Goal: Task Accomplishment & Management: Manage account settings

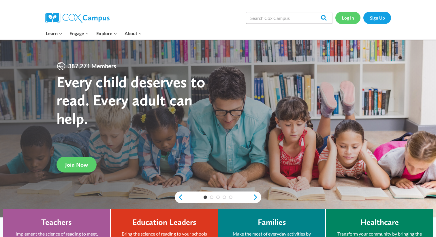
click at [347, 19] on link "Log In" at bounding box center [348, 18] width 25 height 12
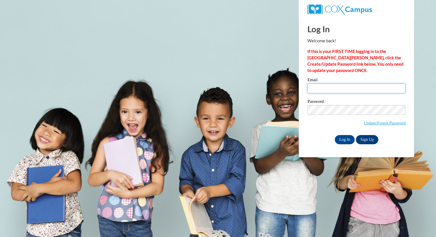
click at [327, 91] on input "Email" at bounding box center [357, 89] width 98 height 10
type input "kjones@ddschools.org"
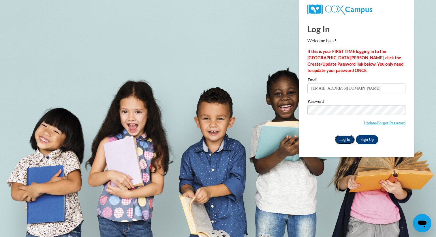
click at [348, 138] on input "Log In" at bounding box center [345, 139] width 20 height 9
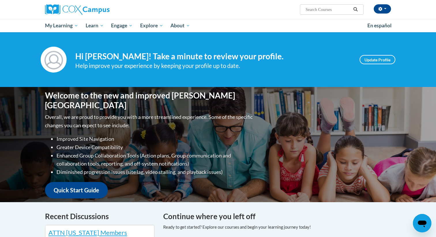
scroll to position [3, 0]
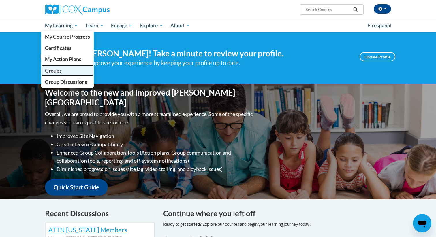
click at [59, 71] on span "Groups" at bounding box center [53, 71] width 17 height 6
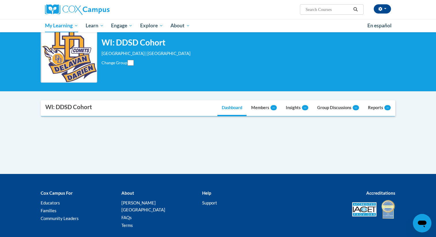
scroll to position [27, 0]
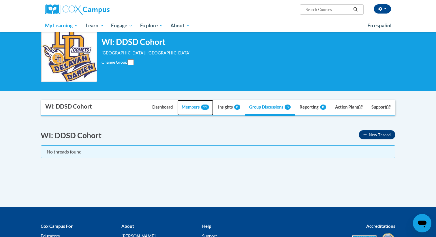
click at [186, 108] on link "Members 11" at bounding box center [195, 108] width 36 height 16
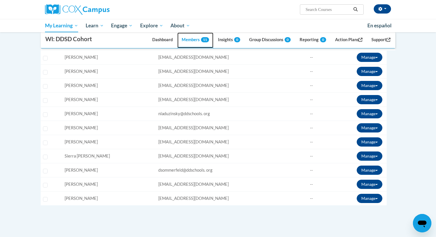
scroll to position [152, 0]
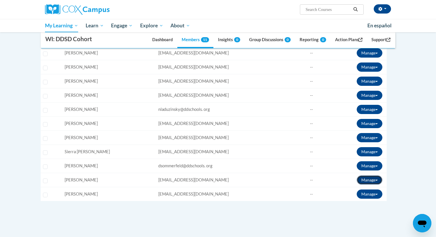
click at [363, 182] on button "Manage" at bounding box center [370, 180] width 26 height 9
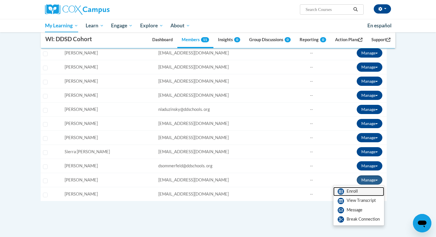
click at [358, 189] on link "Enroll" at bounding box center [359, 191] width 51 height 9
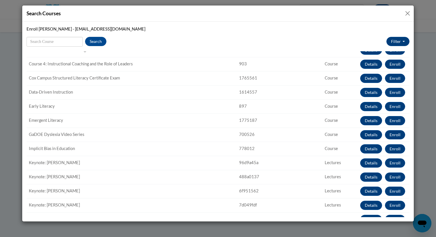
scroll to position [113, 0]
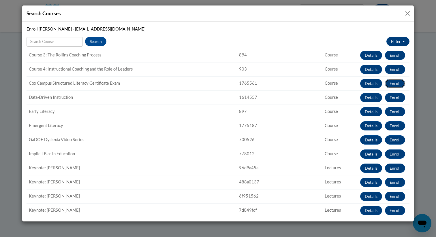
click at [394, 82] on button "Enroll" at bounding box center [395, 83] width 20 height 9
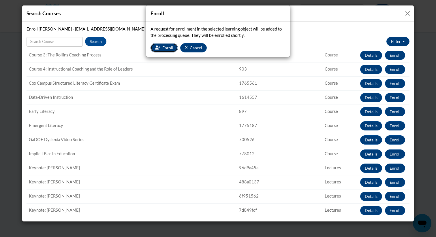
click at [169, 48] on span "Enroll" at bounding box center [167, 47] width 11 height 5
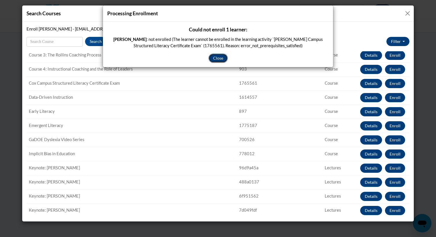
click at [220, 56] on button "Close" at bounding box center [218, 58] width 19 height 9
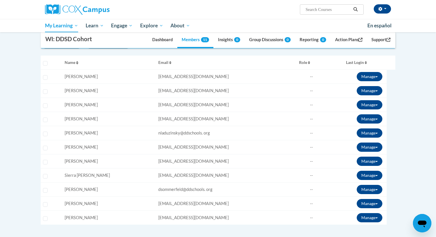
scroll to position [128, 0]
click at [44, 205] on input "Select learner" at bounding box center [45, 205] width 5 height 5
checkbox input "true"
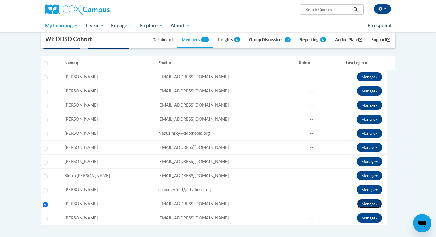
click at [359, 203] on button "Manage" at bounding box center [370, 204] width 26 height 9
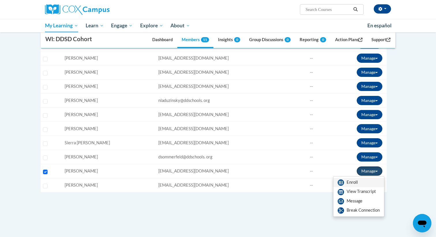
scroll to position [162, 0]
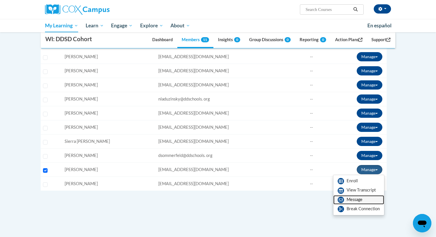
click at [354, 201] on link "Message" at bounding box center [359, 200] width 51 height 9
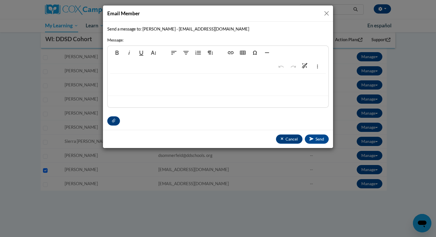
click at [143, 79] on div at bounding box center [218, 85] width 221 height 22
type textarea "<p>Here&#39;s the link for your Cox Campus classes.</p>"
click at [318, 138] on span "Send" at bounding box center [320, 139] width 9 height 5
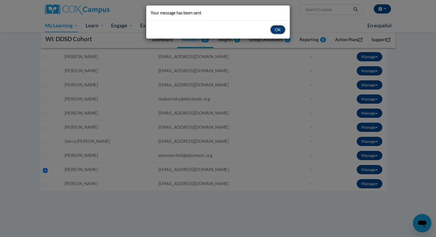
click at [280, 30] on button "OK" at bounding box center [277, 29] width 15 height 9
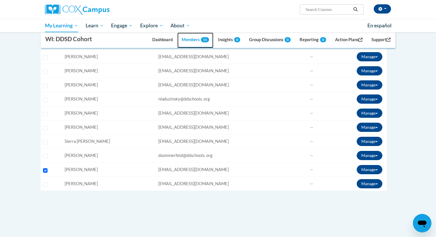
click at [201, 39] on span "11" at bounding box center [205, 39] width 8 height 5
click at [352, 40] on link "Action Plans" at bounding box center [349, 41] width 36 height 16
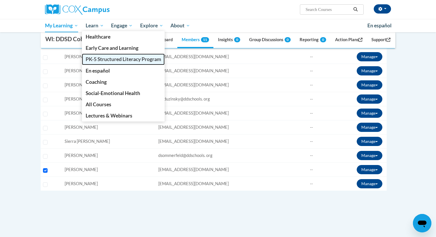
click at [101, 58] on span "PK-5 Structured Literacy Program" at bounding box center [124, 59] width 76 height 6
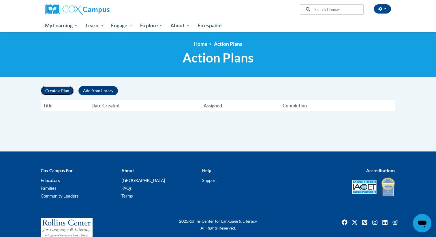
click at [64, 91] on button "Create a Plan" at bounding box center [57, 90] width 33 height 9
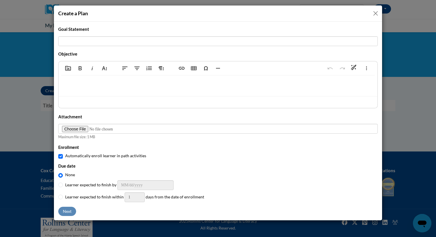
click at [375, 14] on button "Close" at bounding box center [375, 13] width 7 height 7
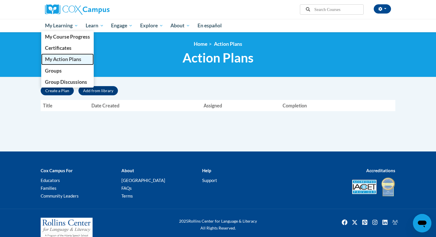
click at [56, 59] on span "My Action Plans" at bounding box center [63, 59] width 36 height 6
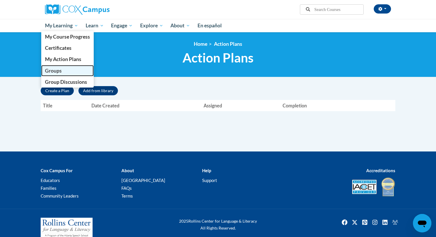
click at [56, 68] on span "Groups" at bounding box center [53, 71] width 17 height 6
click at [57, 71] on span "Groups" at bounding box center [53, 71] width 17 height 6
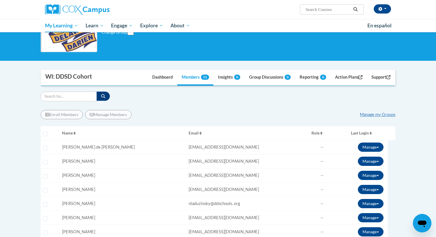
scroll to position [64, 0]
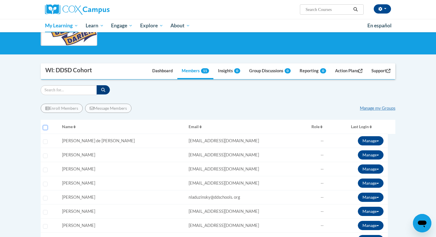
click at [45, 128] on input "Select all users" at bounding box center [45, 128] width 5 height 5
checkbox input "true"
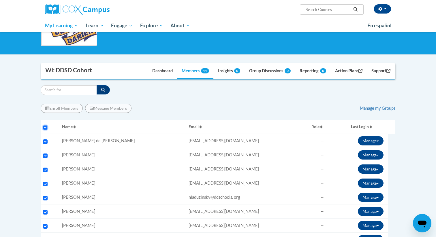
checkbox input "true"
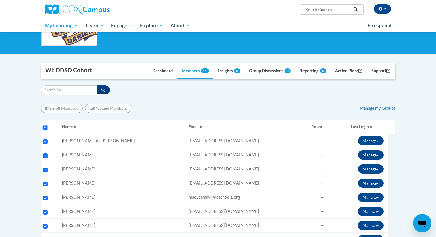
checkbox input "true"
click at [59, 106] on button "Enroll Members" at bounding box center [62, 108] width 42 height 9
select select
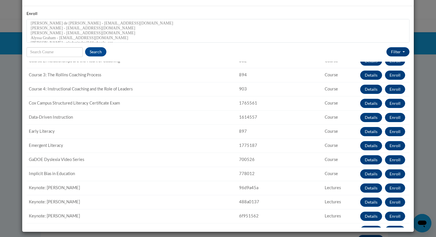
scroll to position [106, 0]
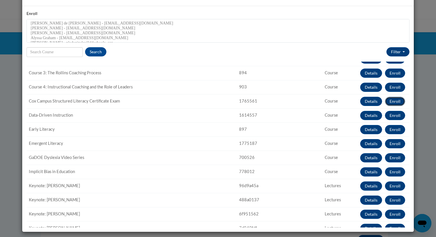
click at [400, 102] on button "Enroll" at bounding box center [395, 101] width 20 height 9
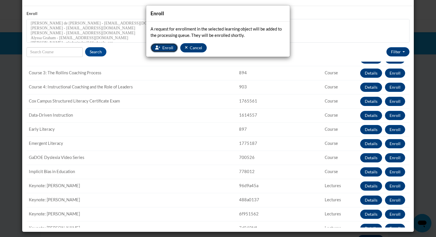
click at [173, 46] on button "Enroll" at bounding box center [164, 47] width 27 height 9
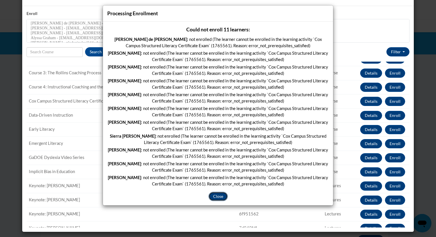
click at [218, 199] on button "Close" at bounding box center [218, 196] width 19 height 9
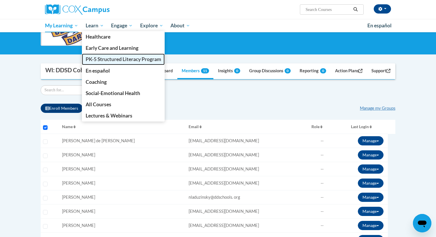
click at [102, 57] on span "PK-5 Structured Literacy Program" at bounding box center [124, 59] width 76 height 6
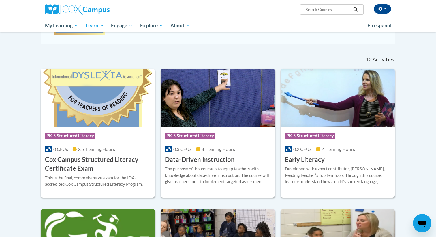
scroll to position [152, 0]
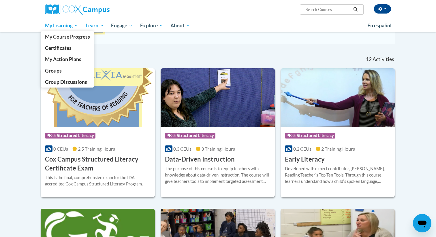
click at [59, 23] on span "My Learning" at bounding box center [61, 25] width 33 height 7
click at [59, 69] on span "Groups" at bounding box center [53, 71] width 17 height 6
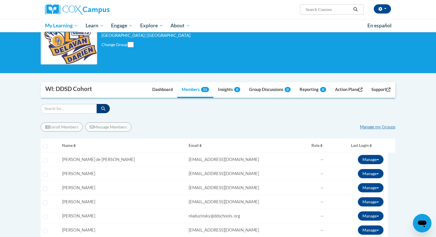
scroll to position [47, 0]
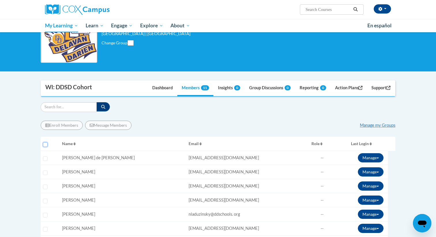
click at [44, 145] on input "Select all users" at bounding box center [45, 145] width 5 height 5
checkbox input "true"
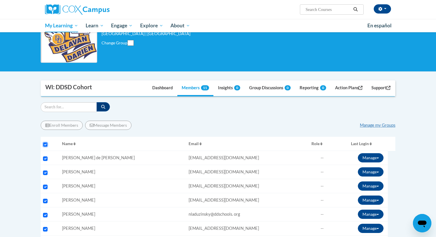
checkbox input "true"
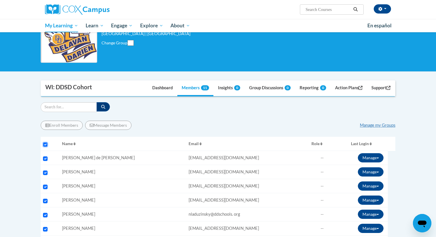
checkbox input "true"
click at [54, 128] on button "Enroll Members" at bounding box center [62, 125] width 42 height 9
select select
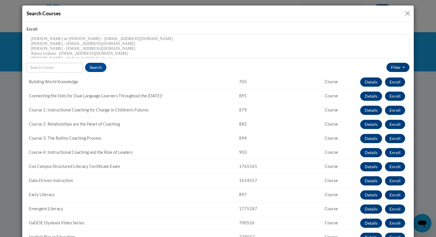
scroll to position [57, 0]
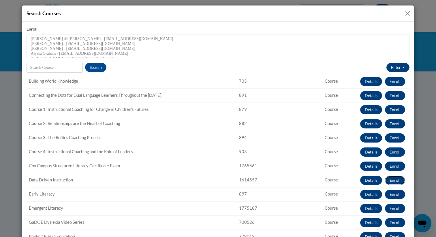
click at [395, 182] on button "Enroll" at bounding box center [395, 180] width 20 height 9
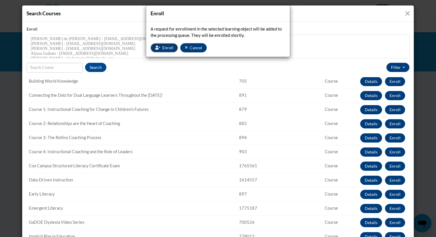
click at [163, 46] on span "Enroll" at bounding box center [167, 47] width 11 height 5
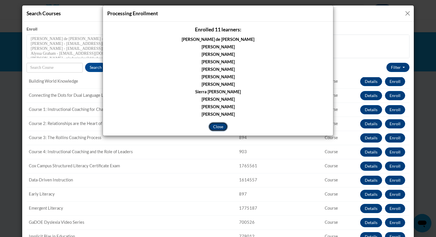
click at [220, 128] on button "Close" at bounding box center [218, 126] width 19 height 9
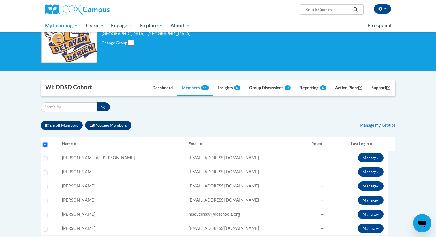
click at [44, 145] on input "Select all users" at bounding box center [45, 145] width 5 height 5
click at [44, 143] on input "Select all users" at bounding box center [45, 145] width 5 height 5
checkbox input "true"
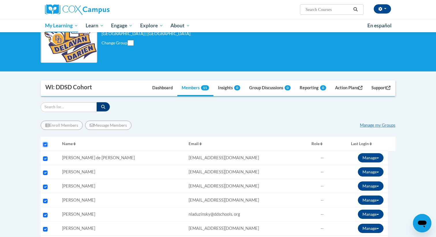
checkbox input "true"
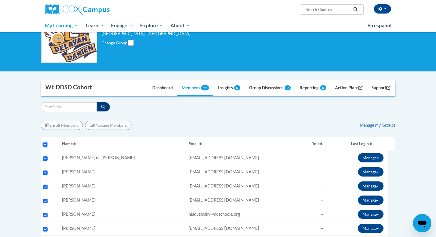
checkbox input "true"
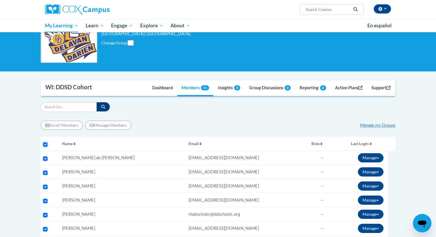
checkbox input "true"
click at [55, 126] on button "Enroll Members" at bounding box center [62, 125] width 42 height 9
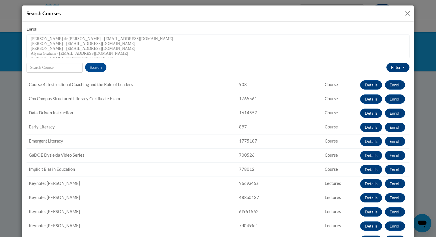
scroll to position [126, 0]
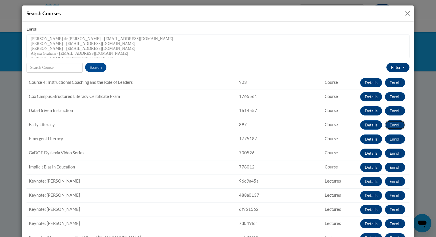
click at [398, 126] on button "Enroll" at bounding box center [395, 125] width 20 height 9
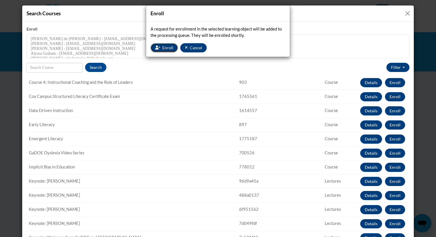
click at [170, 46] on span "Enroll" at bounding box center [167, 47] width 11 height 5
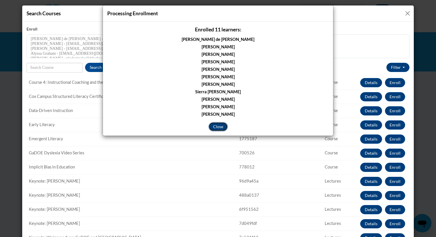
click at [216, 127] on button "Close" at bounding box center [218, 126] width 19 height 9
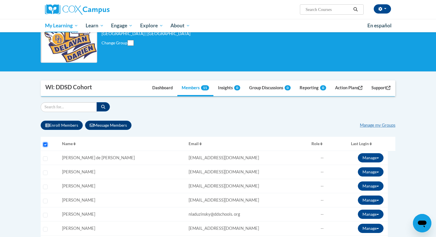
click at [45, 145] on input "Select all users" at bounding box center [45, 145] width 5 height 5
checkbox input "true"
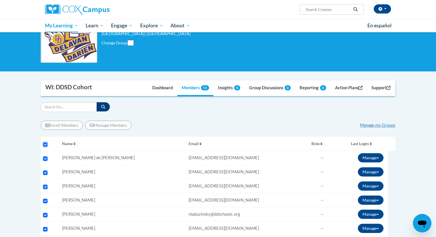
checkbox input "true"
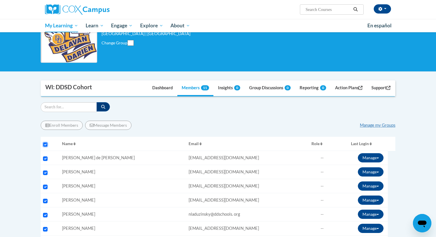
checkbox input "true"
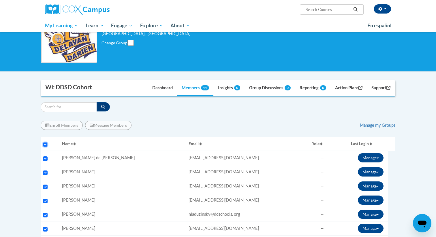
checkbox input "true"
click at [57, 124] on button "Enroll Members" at bounding box center [62, 125] width 42 height 9
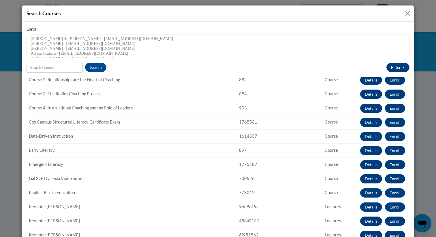
scroll to position [108, 0]
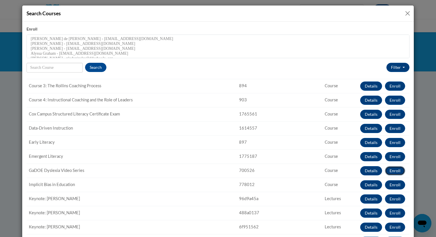
click at [397, 170] on button "Enroll" at bounding box center [395, 170] width 20 height 9
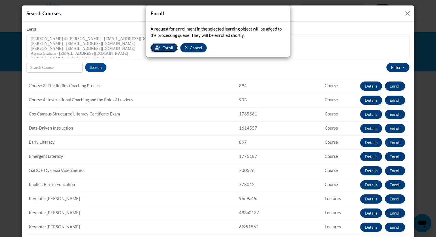
click at [164, 48] on span "Enroll" at bounding box center [167, 47] width 11 height 5
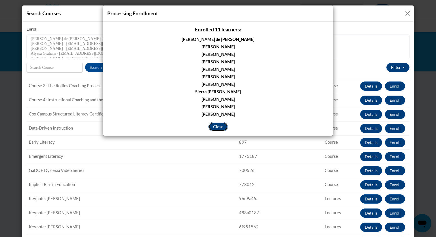
click at [218, 124] on button "Close" at bounding box center [218, 126] width 19 height 9
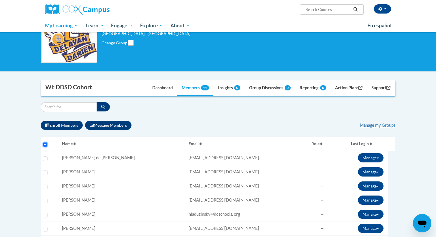
click at [44, 145] on input "Select all users" at bounding box center [45, 145] width 5 height 5
checkbox input "true"
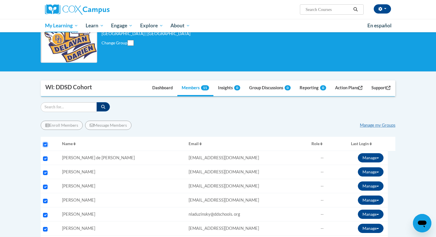
checkbox input "true"
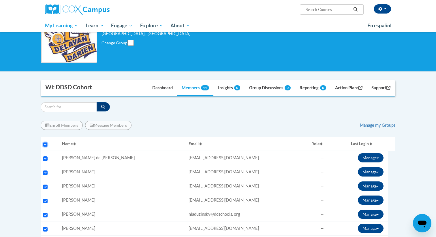
checkbox input "true"
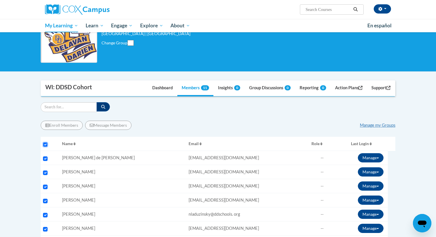
checkbox input "true"
click at [55, 129] on button "Enroll Members" at bounding box center [62, 125] width 42 height 9
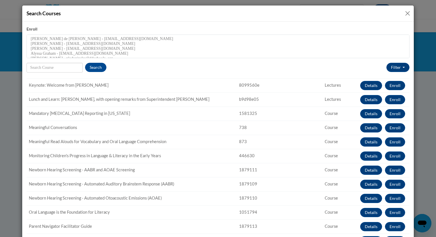
scroll to position [295, 0]
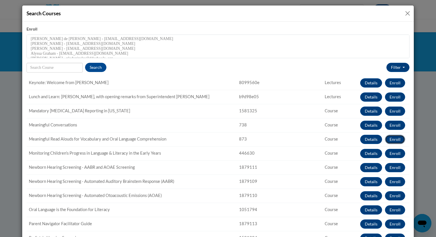
click at [393, 141] on button "Enroll" at bounding box center [395, 139] width 20 height 9
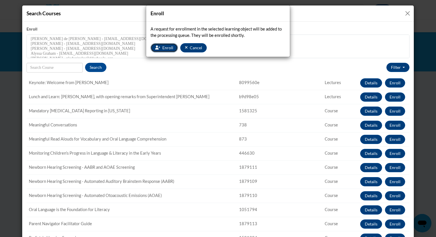
click at [164, 48] on span "Enroll" at bounding box center [167, 47] width 11 height 5
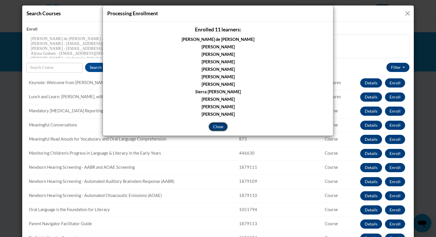
click at [211, 123] on button "Close" at bounding box center [218, 126] width 19 height 9
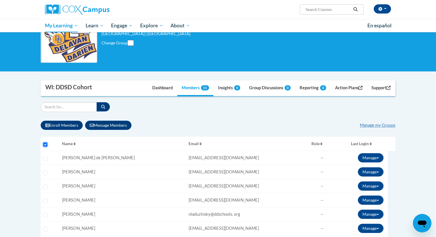
click at [45, 144] on input "Select all users" at bounding box center [45, 145] width 5 height 5
checkbox input "true"
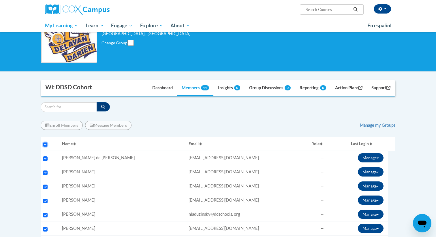
checkbox input "true"
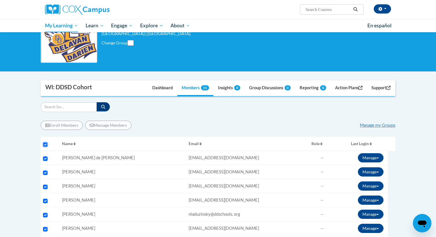
checkbox input "true"
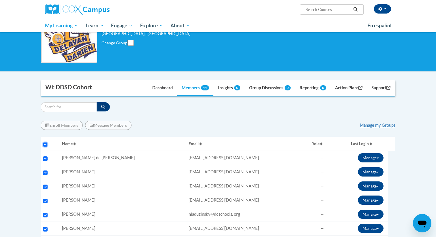
checkbox input "true"
click at [60, 128] on button "Enroll Members" at bounding box center [62, 125] width 42 height 9
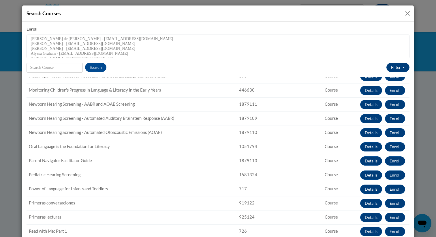
scroll to position [360, 0]
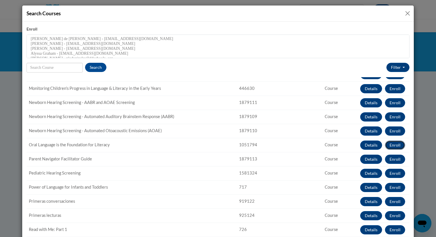
click at [393, 146] on button "Enroll" at bounding box center [395, 145] width 20 height 9
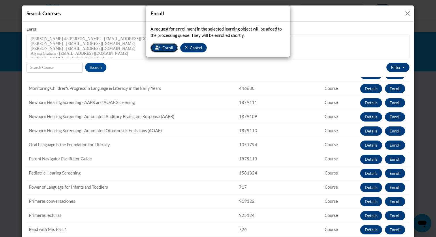
click at [165, 47] on span "Enroll" at bounding box center [167, 47] width 11 height 5
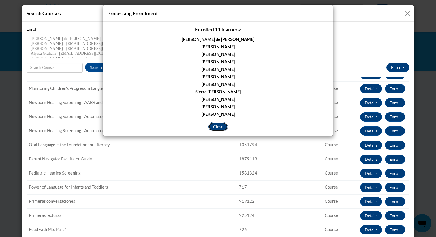
click at [220, 125] on button "Close" at bounding box center [218, 126] width 19 height 9
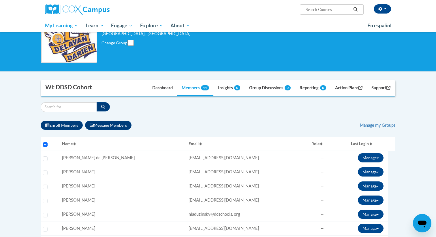
click at [48, 141] on div "Selecting" at bounding box center [50, 143] width 14 height 4
click at [44, 145] on input "Select all users" at bounding box center [45, 145] width 5 height 5
checkbox input "true"
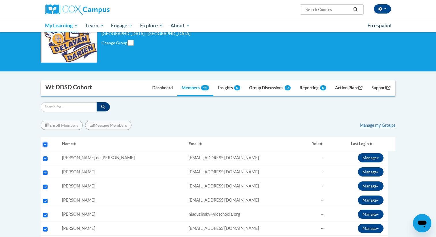
checkbox input "true"
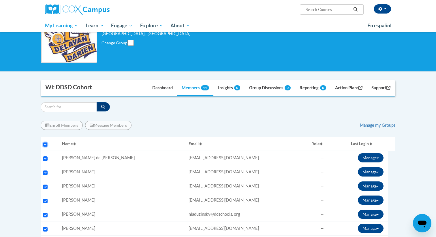
checkbox input "true"
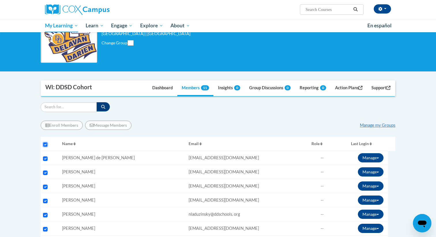
checkbox input "true"
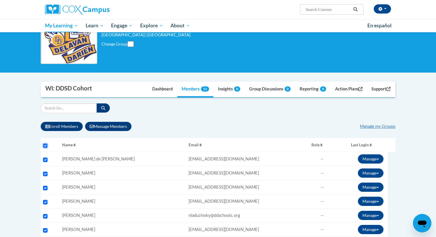
scroll to position [0, 0]
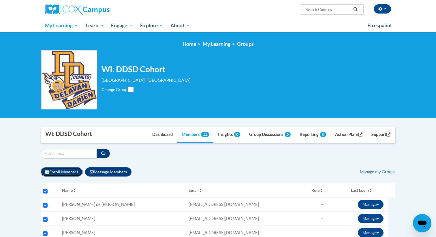
click at [58, 174] on button "Enroll Members" at bounding box center [62, 172] width 42 height 9
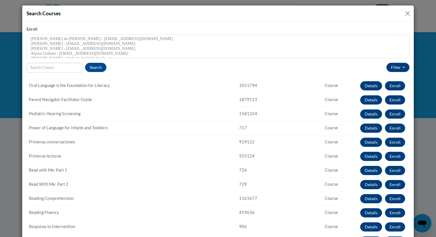
scroll to position [424, 0]
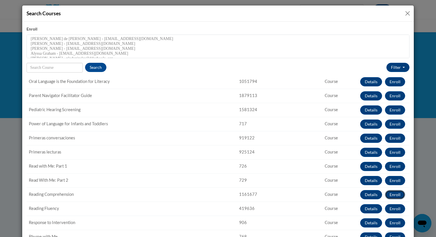
click at [392, 192] on button "Enroll" at bounding box center [395, 194] width 20 height 9
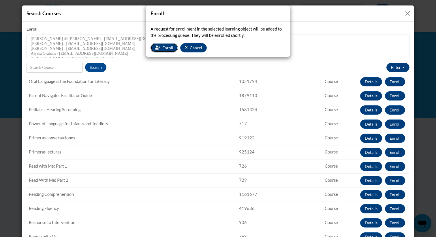
click at [157, 48] on icon "button" at bounding box center [157, 48] width 5 height 4
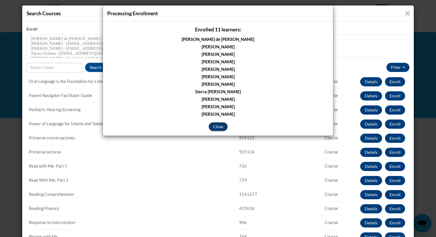
click at [219, 128] on button "Close" at bounding box center [218, 126] width 19 height 9
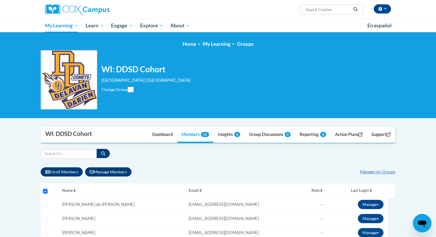
click at [45, 190] on input "Select all users" at bounding box center [45, 191] width 5 height 5
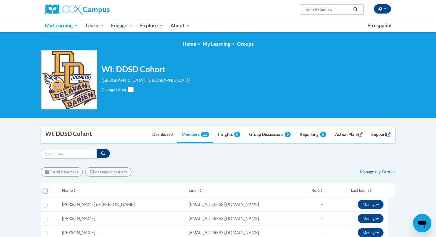
click at [45, 190] on input "Select all users" at bounding box center [45, 191] width 5 height 5
checkbox input "true"
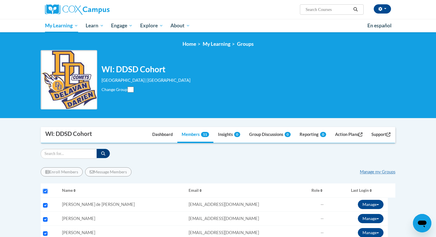
checkbox input "true"
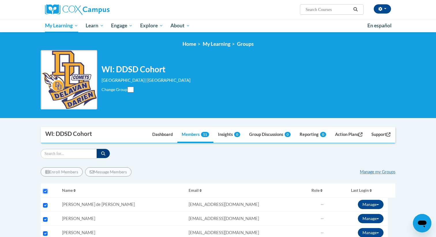
checkbox input "true"
click at [56, 175] on button "Enroll Members" at bounding box center [62, 172] width 42 height 9
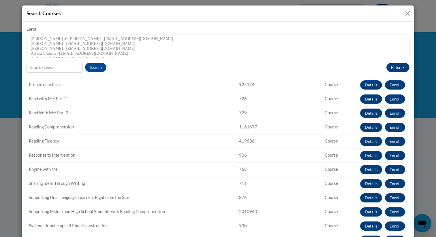
scroll to position [492, 0]
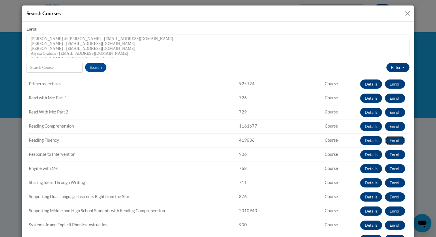
click at [395, 142] on button "Enroll" at bounding box center [395, 140] width 20 height 9
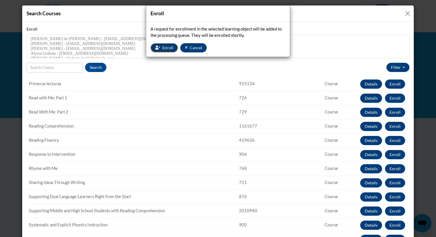
click at [162, 48] on span "Enroll" at bounding box center [167, 47] width 11 height 5
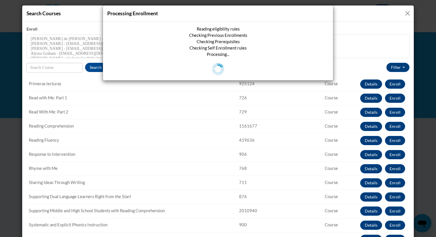
click at [163, 48] on div "Reading eligibility rules Checking Previous Enrollments Checking Prerequisites …" at bounding box center [218, 51] width 222 height 50
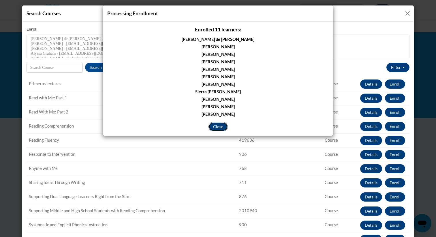
click at [219, 125] on button "Close" at bounding box center [218, 126] width 19 height 9
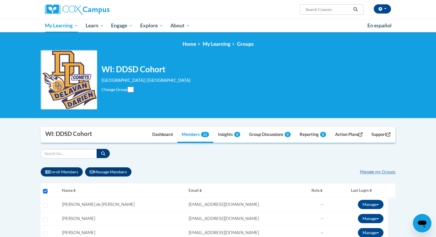
click at [47, 189] on div "Selecting" at bounding box center [50, 190] width 14 height 4
click at [45, 191] on input "Select all users" at bounding box center [45, 191] width 5 height 5
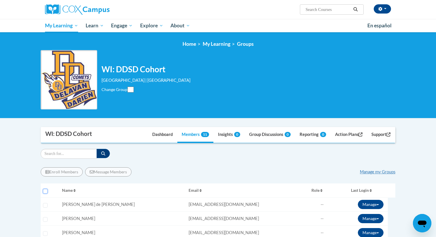
click at [45, 191] on input "Select all users" at bounding box center [45, 191] width 5 height 5
checkbox input "true"
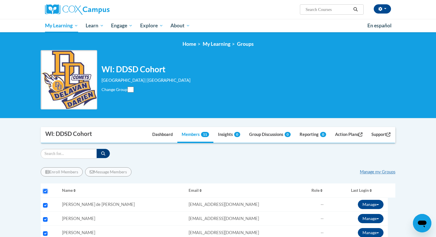
checkbox input "true"
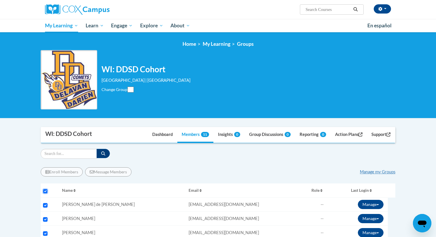
checkbox input "true"
click at [55, 174] on button "Enroll Members" at bounding box center [62, 172] width 42 height 9
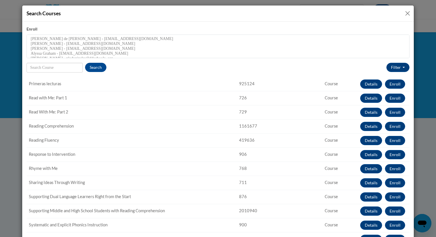
scroll to position [513, 0]
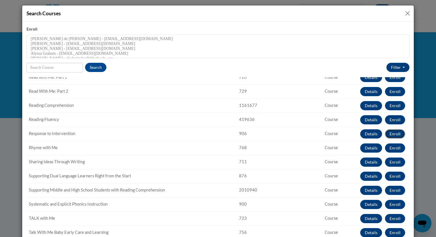
click at [392, 135] on button "Enroll" at bounding box center [395, 134] width 20 height 9
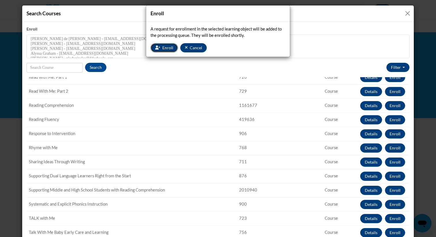
click at [164, 46] on span "Enroll" at bounding box center [167, 47] width 11 height 5
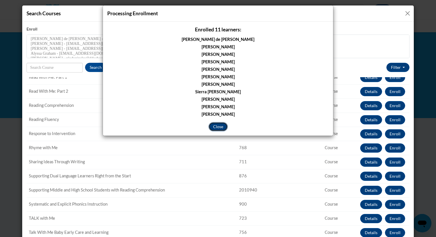
click at [215, 126] on button "Close" at bounding box center [218, 126] width 19 height 9
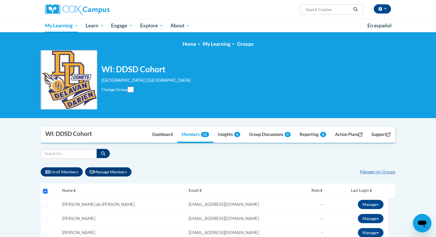
click at [45, 190] on input "Select all users" at bounding box center [45, 191] width 5 height 5
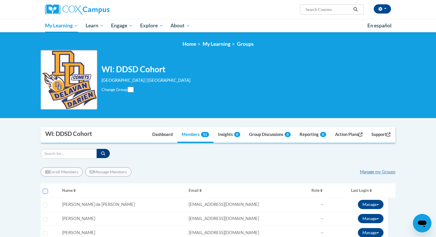
click at [45, 190] on input "Select all users" at bounding box center [45, 191] width 5 height 5
checkbox input "true"
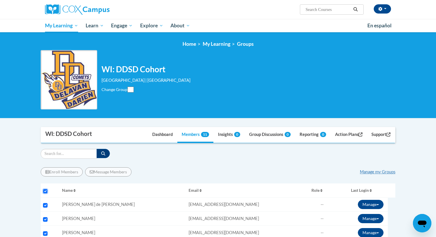
checkbox input "true"
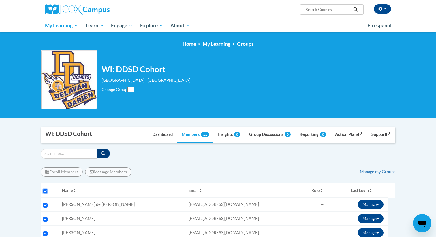
checkbox input "true"
click at [55, 174] on button "Enroll Members" at bounding box center [62, 172] width 42 height 9
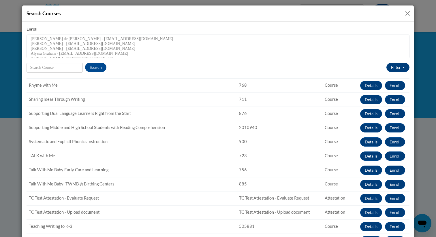
scroll to position [585, 0]
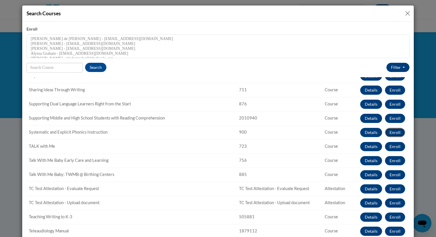
click at [398, 135] on button "Enroll" at bounding box center [395, 132] width 20 height 9
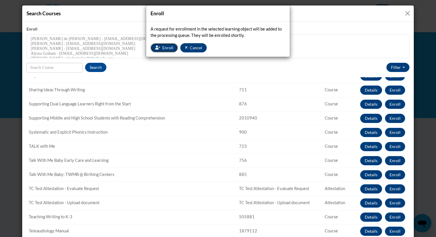
click at [169, 49] on span "Enroll" at bounding box center [167, 47] width 11 height 5
click at [169, 49] on div "A request for enrollment in the selected learning object will be added to the p…" at bounding box center [218, 39] width 144 height 35
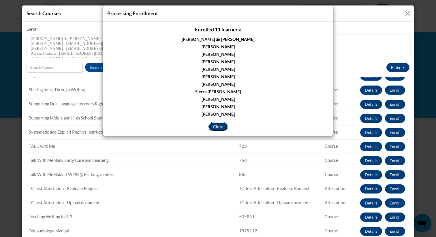
click at [217, 126] on button "Close" at bounding box center [218, 126] width 19 height 9
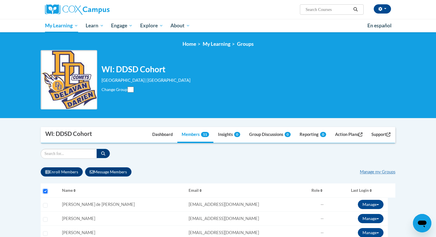
click at [44, 192] on input "Select all users" at bounding box center [45, 191] width 5 height 5
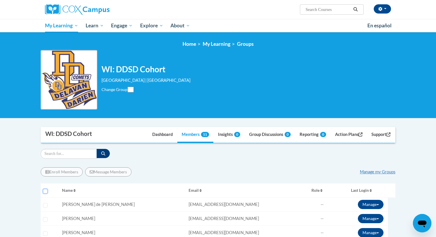
click at [44, 192] on input "Select all users" at bounding box center [45, 191] width 5 height 5
checkbox input "true"
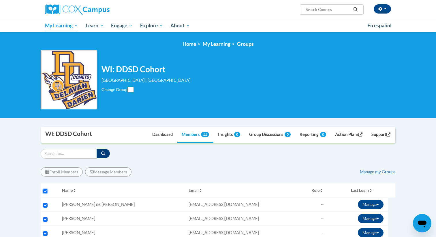
checkbox input "true"
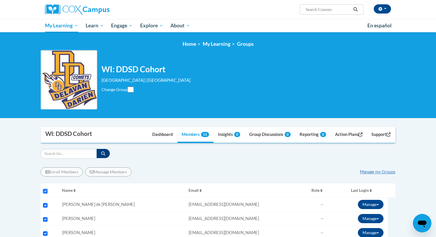
checkbox input "true"
click at [55, 168] on button "Enroll Members" at bounding box center [62, 172] width 42 height 9
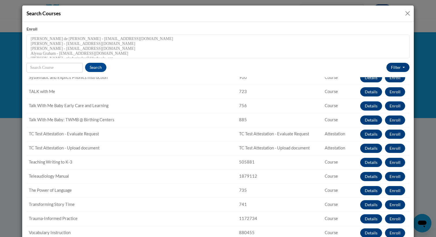
scroll to position [643, 0]
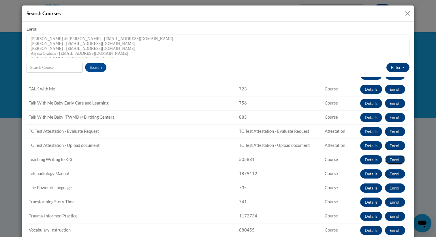
click at [396, 160] on button "Enroll" at bounding box center [395, 160] width 20 height 9
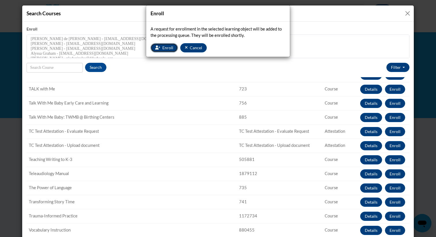
click at [164, 47] on span "Enroll" at bounding box center [167, 47] width 11 height 5
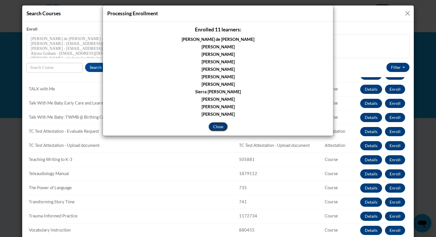
click at [216, 127] on button "Close" at bounding box center [218, 126] width 19 height 9
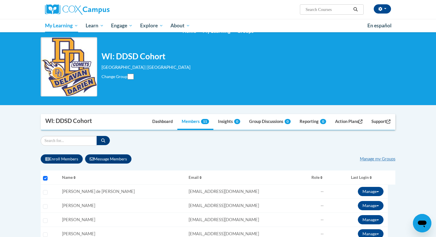
scroll to position [29, 0]
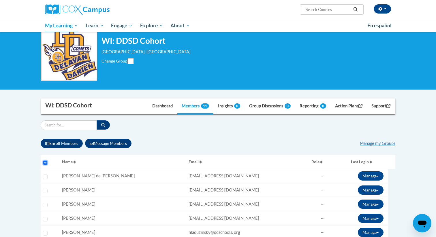
click at [45, 162] on input "Select all users" at bounding box center [45, 163] width 5 height 5
checkbox input "true"
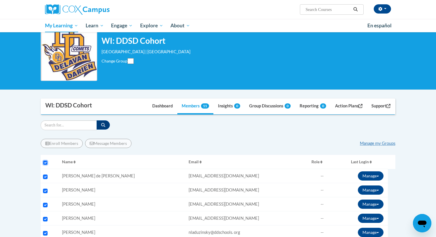
checkbox input "true"
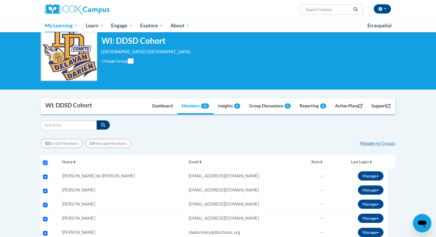
checkbox input "true"
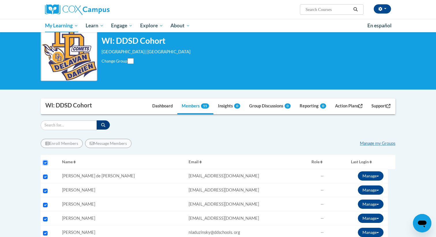
checkbox input "true"
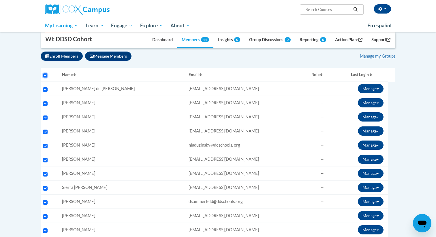
scroll to position [82, 0]
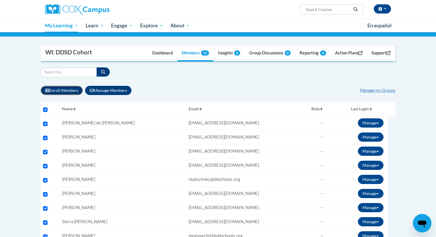
click at [63, 92] on button "Enroll Members" at bounding box center [62, 90] width 42 height 9
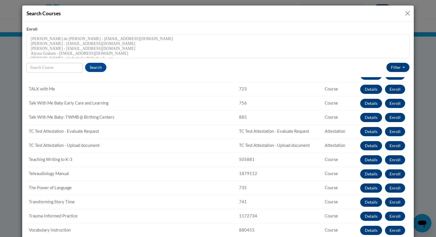
scroll to position [17, 0]
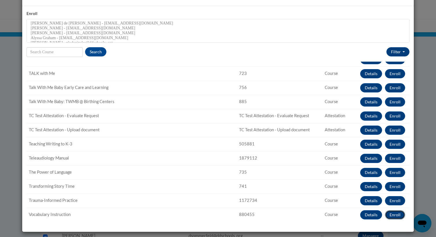
click at [400, 218] on button "Enroll" at bounding box center [395, 215] width 20 height 9
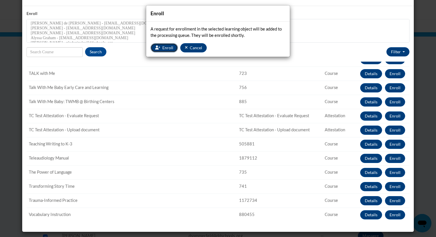
click at [170, 47] on span "Enroll" at bounding box center [167, 47] width 11 height 5
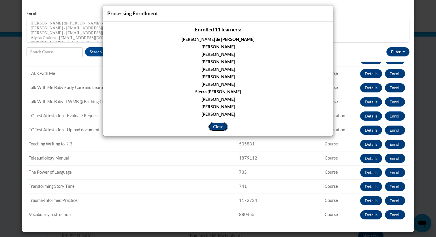
click at [218, 127] on button "Close" at bounding box center [218, 126] width 19 height 9
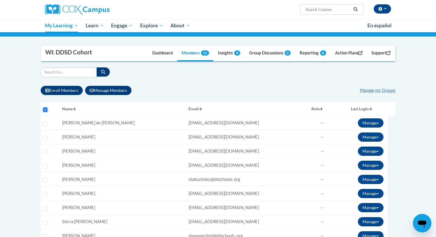
click at [44, 108] on input "Select all users" at bounding box center [45, 110] width 5 height 5
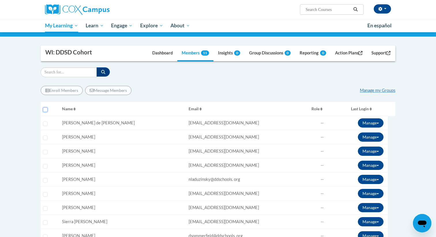
click at [44, 108] on input "Select all users" at bounding box center [45, 110] width 5 height 5
checkbox input "true"
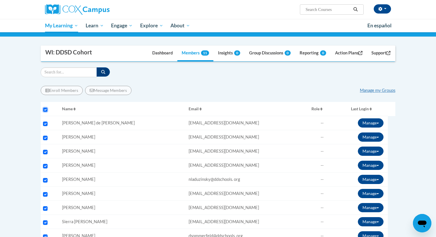
checkbox input "true"
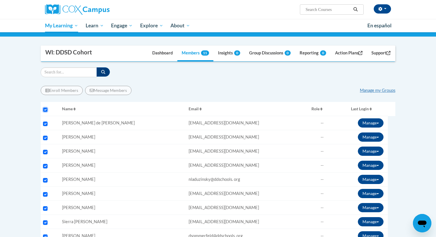
checkbox input "true"
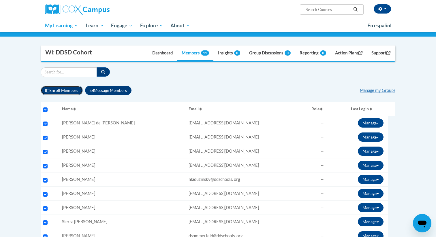
click at [63, 90] on button "Enroll Members" at bounding box center [62, 90] width 42 height 9
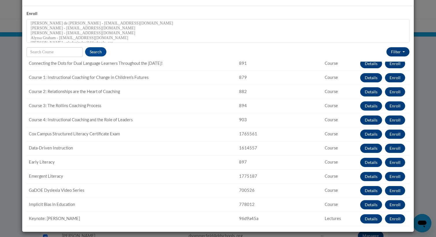
scroll to position [75, 0]
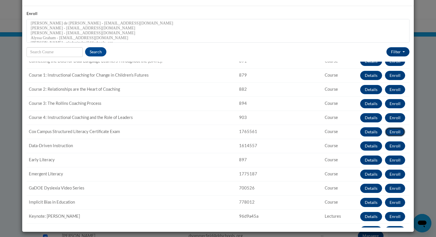
click at [401, 133] on button "Enroll" at bounding box center [395, 132] width 20 height 9
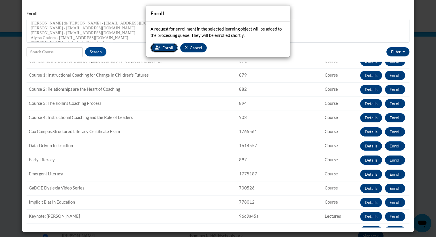
click at [162, 46] on button "Enroll" at bounding box center [164, 47] width 27 height 9
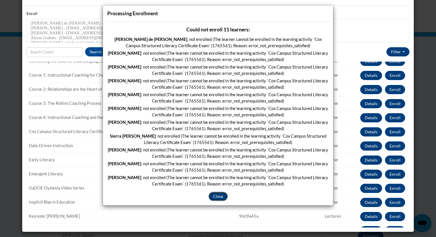
click at [217, 197] on button "Close" at bounding box center [218, 196] width 19 height 9
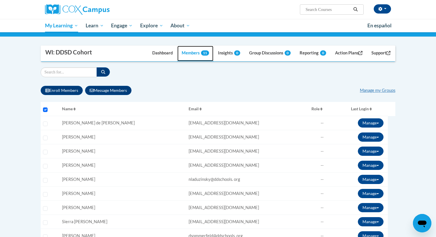
click at [192, 51] on link "Members 11" at bounding box center [195, 54] width 36 height 16
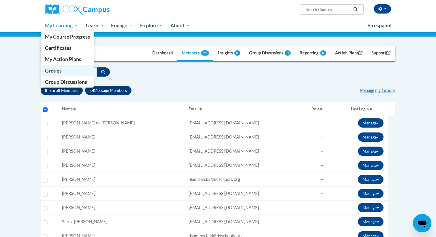
click at [55, 72] on span "Groups" at bounding box center [53, 71] width 17 height 6
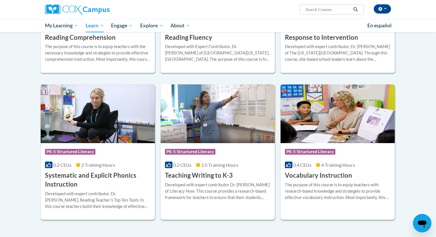
scroll to position [573, 0]
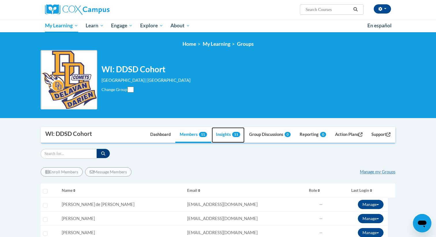
click at [224, 133] on link "Insights 11" at bounding box center [228, 136] width 33 height 16
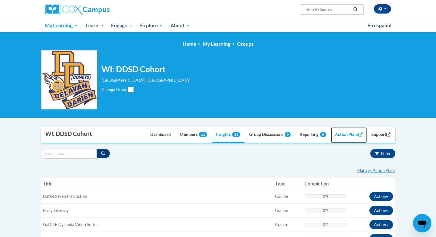
click at [338, 139] on link "Action Plans" at bounding box center [349, 136] width 36 height 16
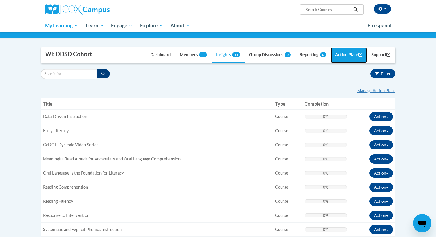
scroll to position [80, 0]
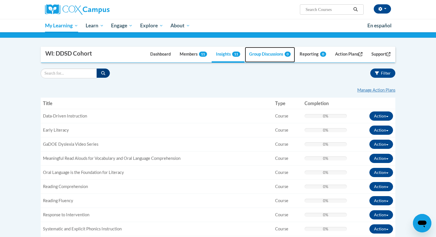
click at [277, 55] on link "Group Discussions 0" at bounding box center [270, 55] width 50 height 16
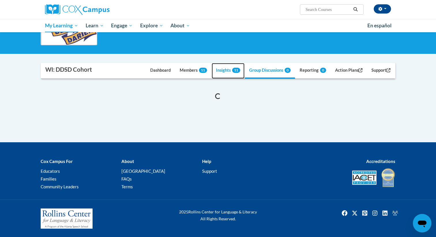
click at [220, 70] on link "Insights 11" at bounding box center [228, 71] width 33 height 16
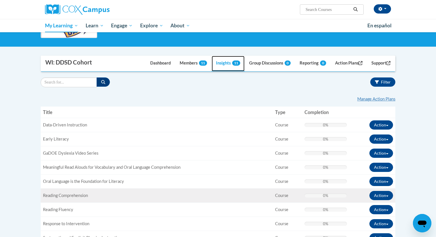
scroll to position [8, 0]
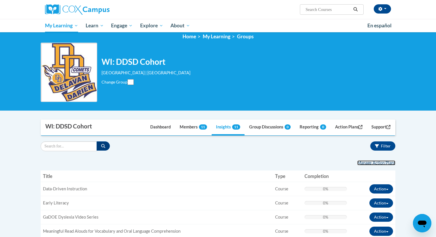
click at [381, 163] on link "Manage Action Plans" at bounding box center [376, 163] width 38 height 5
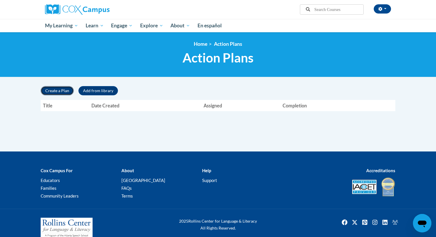
click at [58, 91] on button "Create a Plan" at bounding box center [57, 90] width 33 height 9
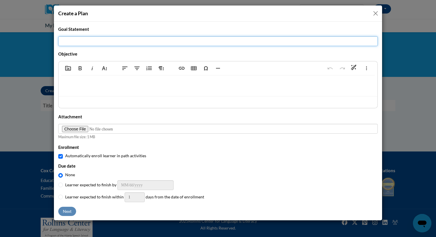
click at [98, 38] on input "Title" at bounding box center [218, 41] width 320 height 10
type input "100% of our teachers will be trained in Science of Reading practices using an a…"
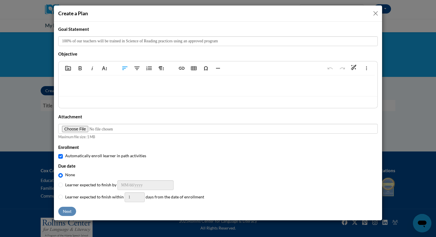
click at [87, 85] on p at bounding box center [218, 84] width 308 height 6
click at [61, 186] on input "Learner expected to finish by" at bounding box center [60, 185] width 5 height 5
radio input "true"
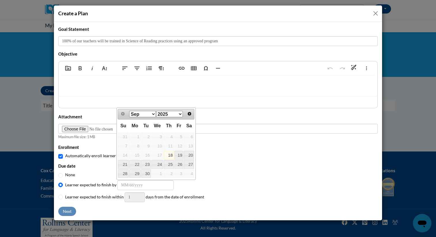
click at [153, 114] on select "Sep Oct Nov Dec" at bounding box center [142, 114] width 27 height 6
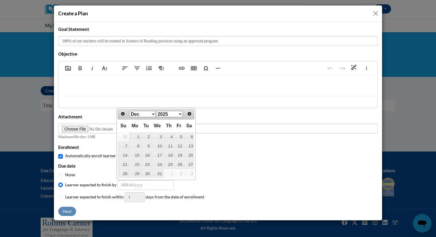
click at [153, 113] on select "Sep Oct Nov Dec" at bounding box center [142, 114] width 27 height 6
click at [180, 113] on select "2025 2026 2027 2028 2029 2030 2031 2032 2033 2034 2035 2036 2037 2038 2039 2040" at bounding box center [169, 114] width 27 height 6
click at [154, 113] on select "Jan Feb Mar Apr May Jun [DATE] Aug Sep Oct Nov Dec" at bounding box center [142, 114] width 27 height 6
click at [153, 115] on select "Jan Feb Mar Apr May Jun [DATE] Aug Sep Oct Nov Dec" at bounding box center [142, 114] width 27 height 6
click at [179, 140] on link "5" at bounding box center [179, 137] width 9 height 9
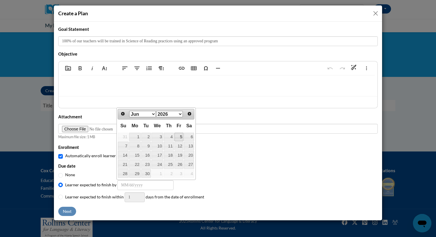
type input "[DATE]"
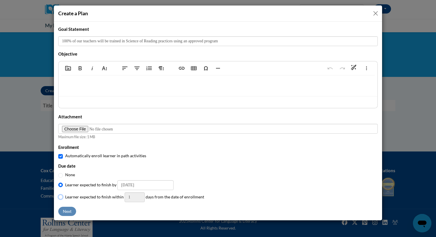
click at [60, 198] on input "Learner expected to finish within 1 days from the date of enrollment" at bounding box center [60, 197] width 5 height 5
radio input "true"
click at [138, 196] on input "2" at bounding box center [135, 198] width 20 height 10
click at [138, 196] on input "3" at bounding box center [135, 198] width 20 height 10
type input "4"
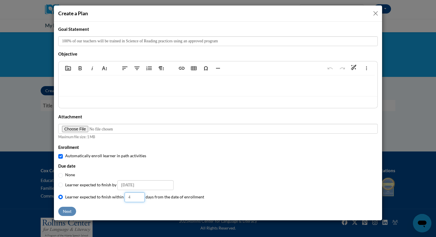
click at [138, 196] on input "4" at bounding box center [135, 198] width 20 height 10
click at [131, 198] on input "4" at bounding box center [135, 198] width 20 height 10
click at [171, 209] on div "Title 100% of our teachers will be trained in Science of Reading practices usin…" at bounding box center [218, 121] width 320 height 190
click at [61, 186] on input "Learner expected to finish by 06/05/2026" at bounding box center [60, 185] width 5 height 5
radio input "true"
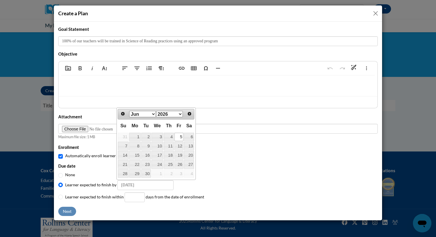
click at [225, 163] on div "Title 100% of our teachers will be trained in Science of Reading practices usin…" at bounding box center [218, 121] width 320 height 190
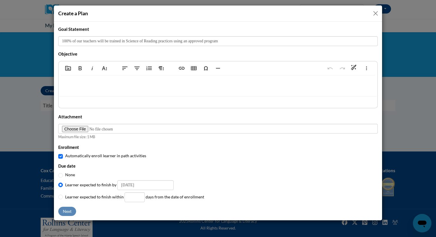
click at [91, 86] on p at bounding box center [218, 84] width 308 height 6
click at [70, 213] on div "Title 100% of our teachers will be trained in Science of Reading practices usin…" at bounding box center [218, 121] width 320 height 190
click at [67, 211] on div "Title 100% of our teachers will be trained in Science of Reading practices usin…" at bounding box center [218, 121] width 320 height 190
click at [82, 88] on div at bounding box center [218, 86] width 319 height 21
click at [66, 212] on div "Title 100% of our teachers will be trained in Science of Reading practices usin…" at bounding box center [218, 121] width 320 height 190
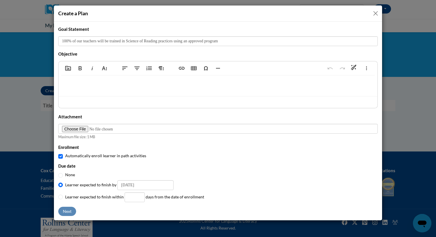
click at [84, 86] on p at bounding box center [218, 84] width 308 height 6
click at [64, 209] on div "Title 100% of our teachers will be trained in Science of Reading practices usin…" at bounding box center [218, 121] width 320 height 190
click at [70, 211] on div "Title 100% of our teachers will be trained in Science of Reading practices usin…" at bounding box center [218, 121] width 320 height 190
click at [377, 14] on button "Close" at bounding box center [375, 13] width 7 height 7
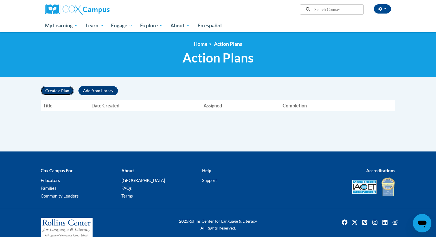
click at [62, 91] on button "Create a Plan" at bounding box center [57, 90] width 33 height 9
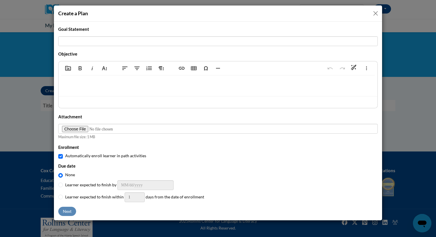
click at [377, 12] on button "Close" at bounding box center [375, 13] width 7 height 7
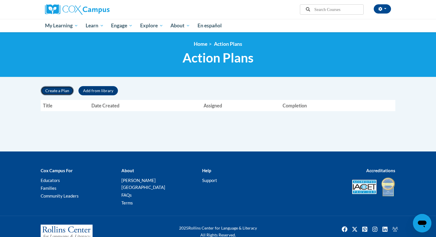
click at [59, 93] on button "Create a Plan" at bounding box center [57, 90] width 33 height 9
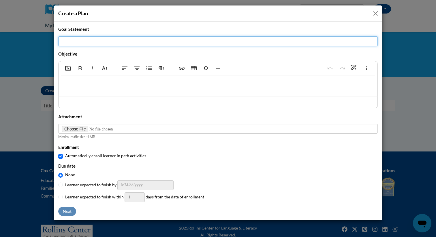
click at [87, 44] on input "Title" at bounding box center [218, 41] width 320 height 10
type input "100% Completion of Science of Reading Approved Trainings for all DDSD Teachers"
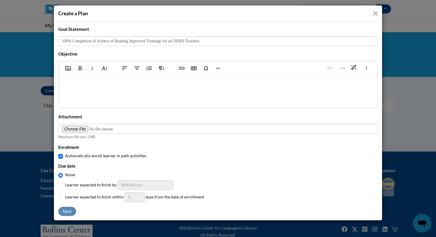
click at [68, 83] on p at bounding box center [218, 84] width 308 height 6
click at [70, 85] on p "TO complete all" at bounding box center [218, 84] width 308 height 6
click at [104, 84] on p "To complete all" at bounding box center [218, 84] width 308 height 6
type textarea "<p>To complete all modules in the PK-5 Structured Literacy Course by [DATE].</p>"
click at [63, 186] on div "Learner expected to finish by" at bounding box center [218, 186] width 320 height 10
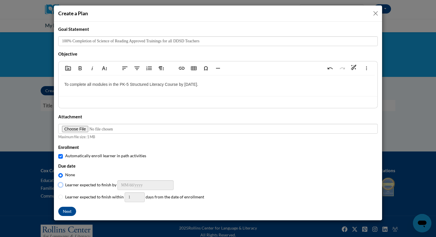
click at [61, 186] on input "Learner expected to finish by" at bounding box center [60, 185] width 5 height 5
radio input "true"
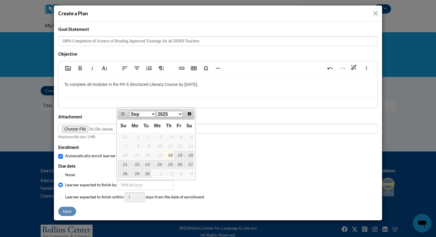
click at [181, 113] on select "2025 2026 2027 2028 2029 2030 2031 2032 2033 2034 2035 2036 2037 2038 2039 2040" at bounding box center [169, 114] width 27 height 6
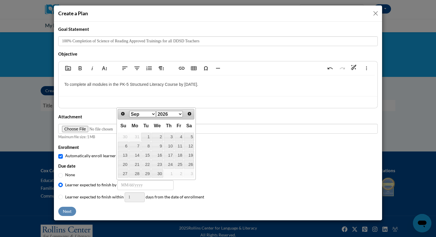
click at [154, 113] on select "Jan Feb Mar Apr May Jun [DATE] Aug Sep Oct Nov Dec" at bounding box center [142, 114] width 27 height 6
click at [181, 138] on link "5" at bounding box center [179, 137] width 9 height 9
type input "[DATE]"
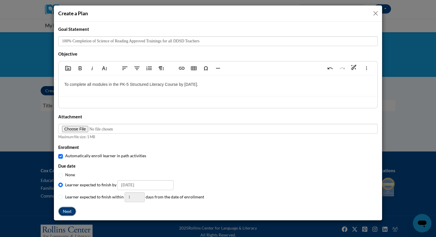
click at [72, 213] on button "Next" at bounding box center [67, 211] width 18 height 9
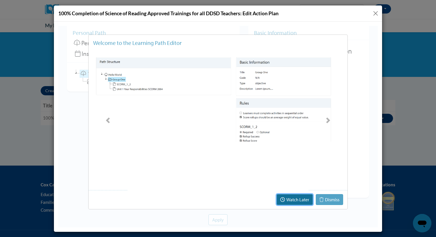
click at [304, 201] on button "Watch Later" at bounding box center [295, 199] width 36 height 11
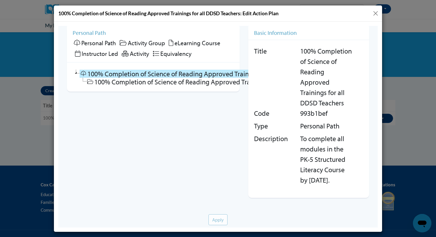
click at [202, 87] on div "100% Completion of Science of Reading Approved Trainings for all DDSD Teachers …" at bounding box center [153, 76] width 173 height 29
click at [201, 83] on link "100% Completion of Science of Reading Approved Trainings for all DDSD Teachers" at bounding box center [210, 82] width 246 height 8
checkbox input "false"
checkbox input "true"
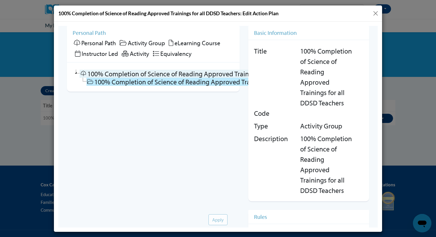
click at [201, 75] on link "100% Completion of Science of Reading Approved Trainings for all DDSD Teachers" at bounding box center [203, 74] width 246 height 8
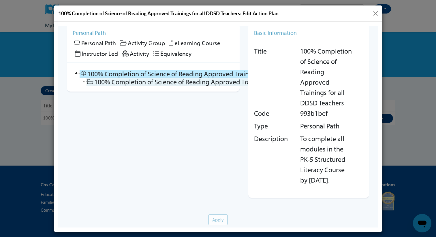
click at [226, 81] on link "100% Completion of Science of Reading Approved Trainings for all DDSD Teachers" at bounding box center [210, 82] width 246 height 8
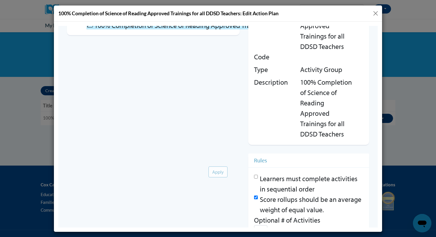
scroll to position [71, 0]
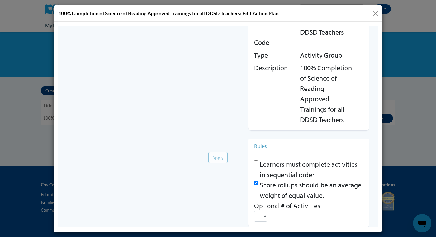
click at [256, 162] on div "Apply" at bounding box center [218, 156] width 320 height 17
click at [256, 163] on div "Apply" at bounding box center [218, 156] width 320 height 17
click at [265, 215] on select at bounding box center [260, 216] width 13 height 11
click at [264, 215] on select at bounding box center [260, 216] width 13 height 11
click at [256, 162] on div "Apply" at bounding box center [218, 156] width 320 height 17
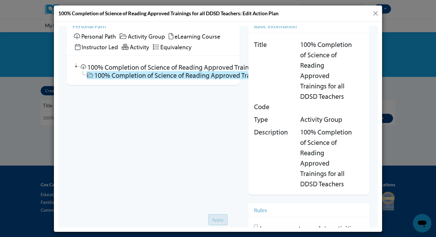
scroll to position [0, 0]
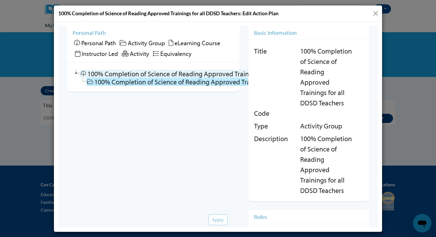
click at [198, 73] on link "100% Completion of Science of Reading Approved Trainings for all DDSD Teachers" at bounding box center [203, 74] width 246 height 8
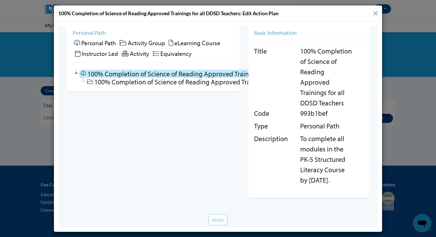
scroll to position [9, 0]
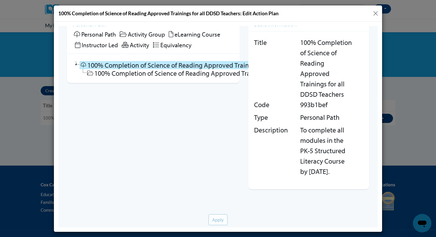
click at [221, 214] on div "Apply" at bounding box center [218, 218] width 320 height 17
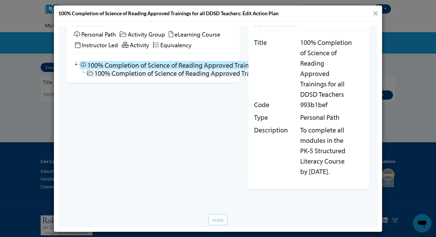
scroll to position [0, 0]
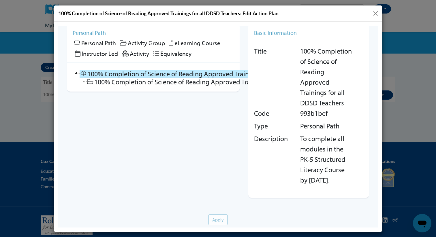
click at [104, 42] on span "Personal Path" at bounding box center [98, 43] width 35 height 8
click at [96, 33] on h5 "Personal Path" at bounding box center [153, 32] width 161 height 7
click at [134, 41] on span "Activity Group" at bounding box center [146, 43] width 37 height 8
click at [271, 35] on h5 "Basic Information" at bounding box center [308, 32] width 109 height 7
click at [211, 82] on link "100% Completion of Science of Reading Approved Trainings for all DDSD Teachers" at bounding box center [210, 82] width 246 height 8
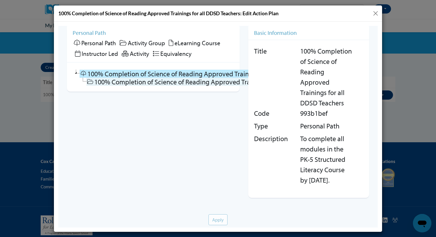
checkbox input "false"
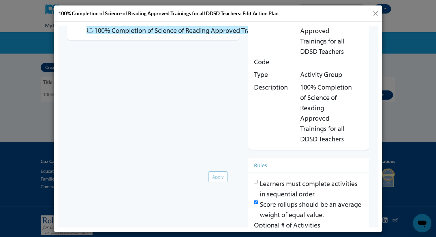
scroll to position [71, 0]
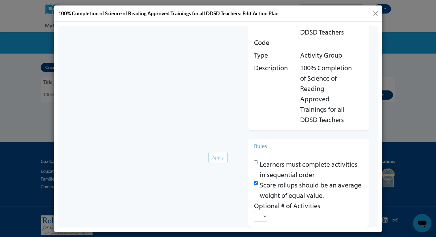
click at [261, 147] on h5 "Rules" at bounding box center [308, 146] width 109 height 7
click at [256, 161] on div "Apply" at bounding box center [218, 156] width 320 height 17
click at [261, 217] on select at bounding box center [260, 216] width 13 height 11
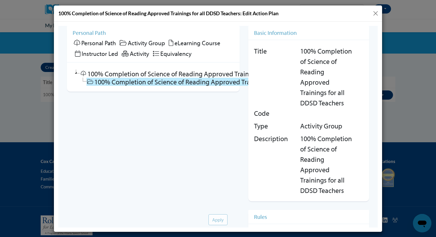
click at [376, 11] on button "Close" at bounding box center [375, 13] width 7 height 7
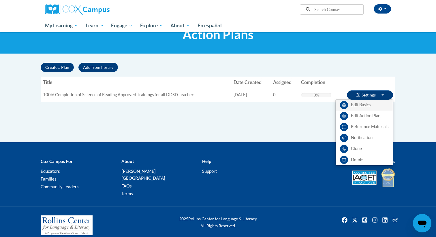
click at [362, 108] on link "Edit Basics" at bounding box center [364, 105] width 57 height 11
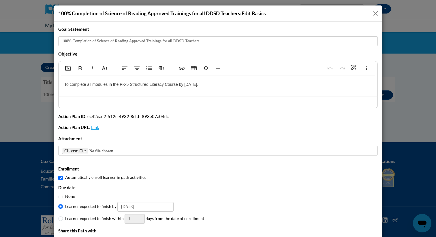
click at [376, 12] on button "Close" at bounding box center [375, 13] width 7 height 7
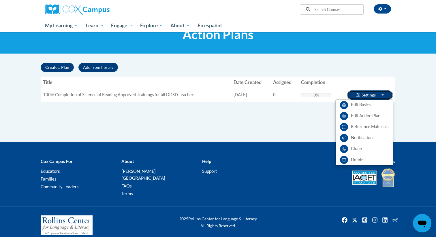
click at [367, 95] on button "Settings Toggle Dropdown" at bounding box center [370, 95] width 46 height 9
click at [364, 105] on link "Edit Basics" at bounding box center [364, 105] width 57 height 11
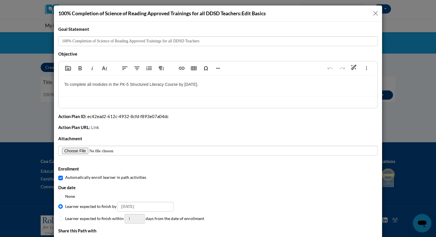
scroll to position [29, 0]
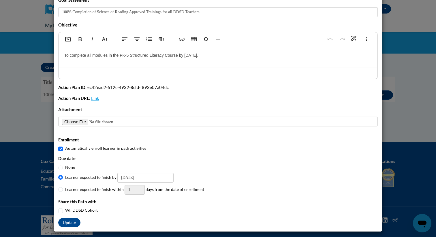
click at [63, 211] on div "WI: DDSD Cohort" at bounding box center [218, 210] width 320 height 6
click at [61, 210] on input "WI: DDSD Cohort" at bounding box center [60, 211] width 5 height 5
checkbox input "true"
click at [70, 224] on button "Update" at bounding box center [69, 222] width 22 height 9
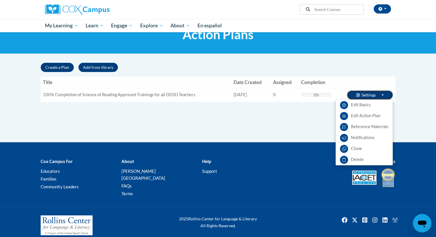
click at [372, 97] on button "Settings Toggle Dropdown" at bounding box center [370, 95] width 46 height 9
click at [357, 106] on link "Edit Basics" at bounding box center [364, 105] width 57 height 11
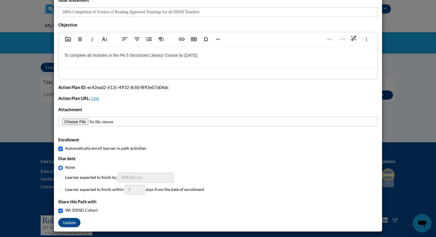
scroll to position [0, 0]
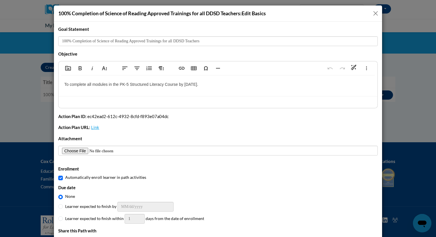
click at [378, 14] on button "Close" at bounding box center [375, 13] width 7 height 7
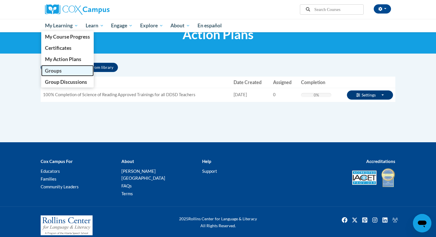
click at [55, 70] on span "Groups" at bounding box center [53, 71] width 17 height 6
